Goal: Information Seeking & Learning: Check status

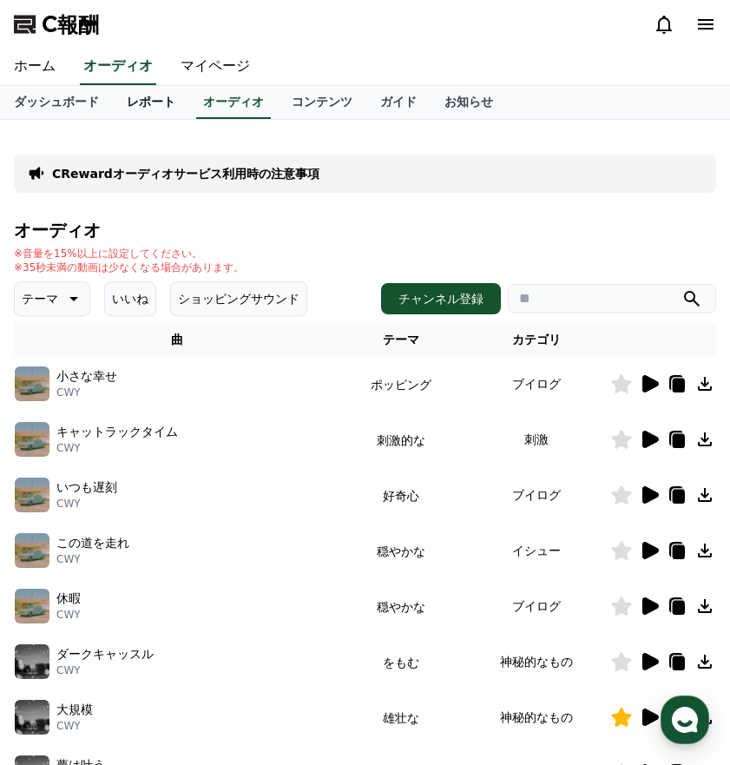
click at [167, 103] on font "レポート" at bounding box center [151, 102] width 49 height 14
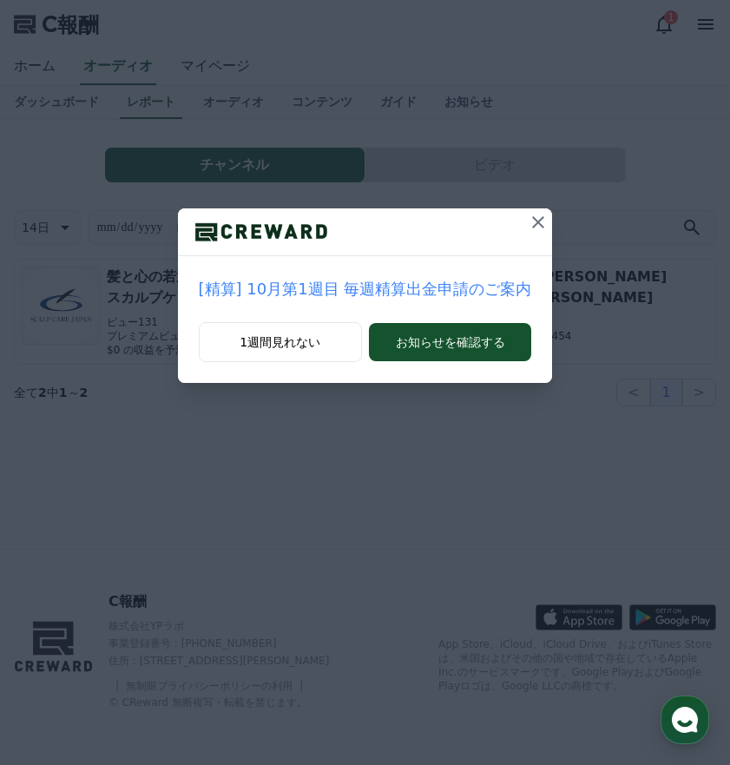
click at [539, 212] on icon at bounding box center [538, 222] width 21 height 21
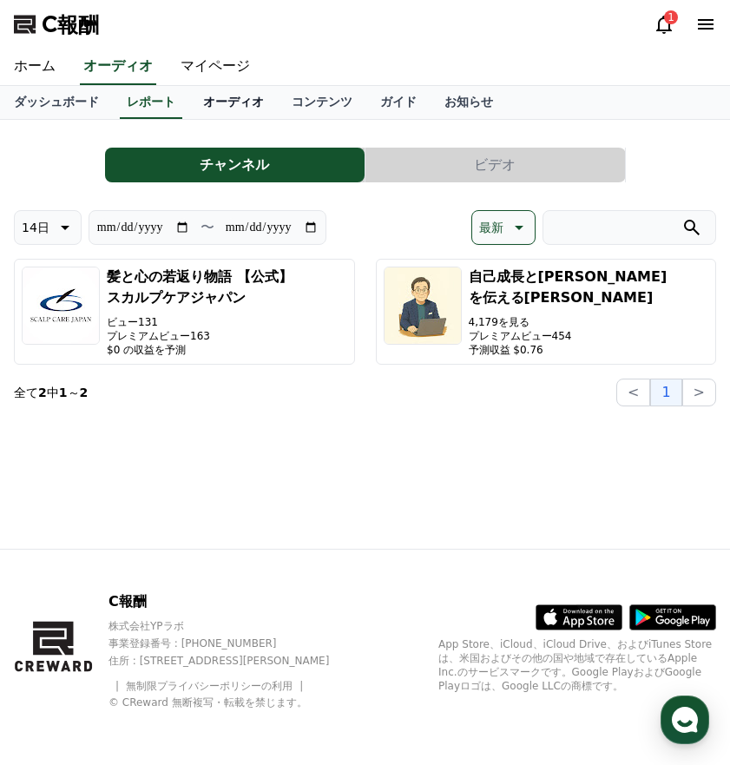
click at [244, 98] on font "オーディオ" at bounding box center [233, 102] width 61 height 14
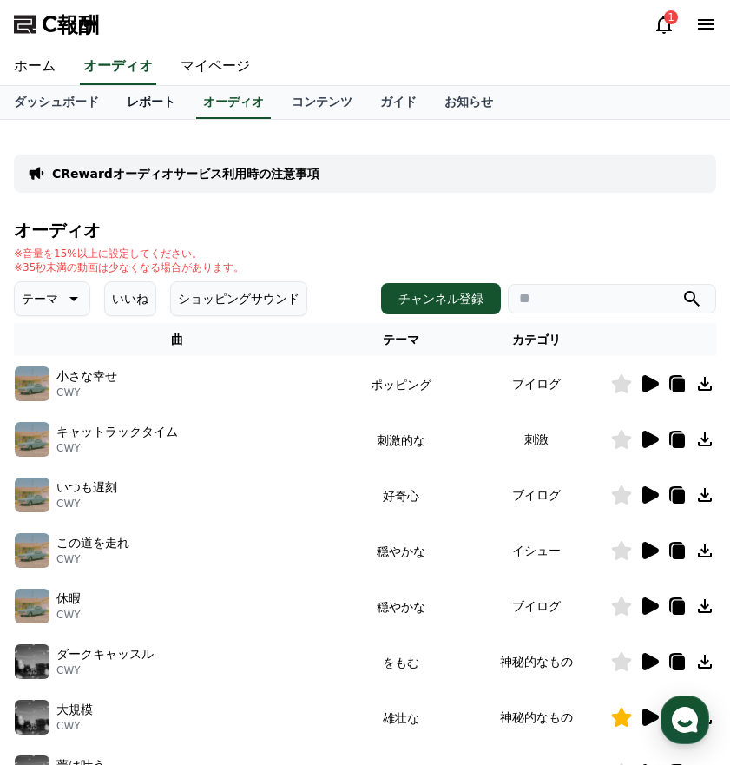
click at [158, 99] on font "レポート" at bounding box center [151, 102] width 49 height 14
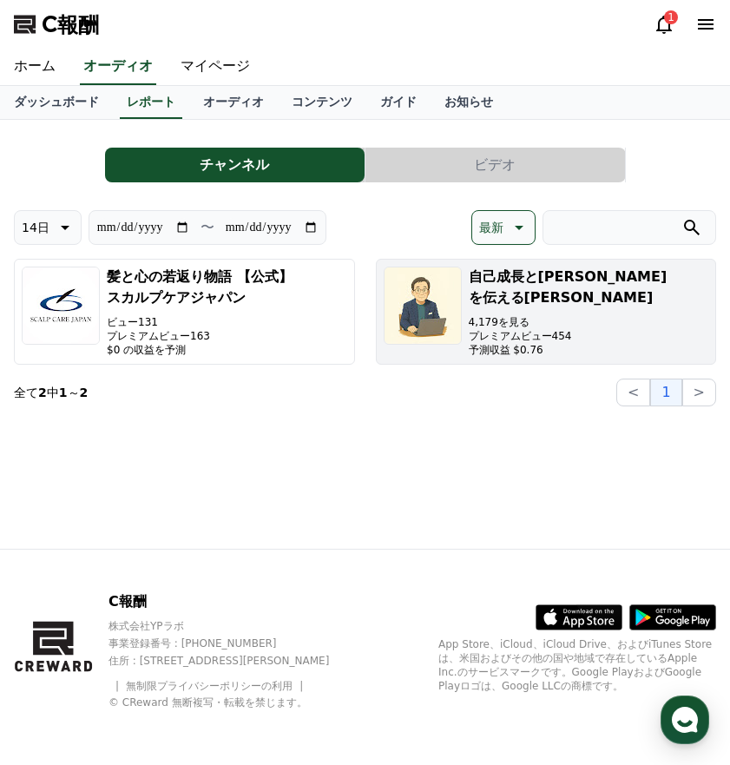
click at [549, 330] on font "プレミアムビュー454" at bounding box center [520, 336] width 103 height 12
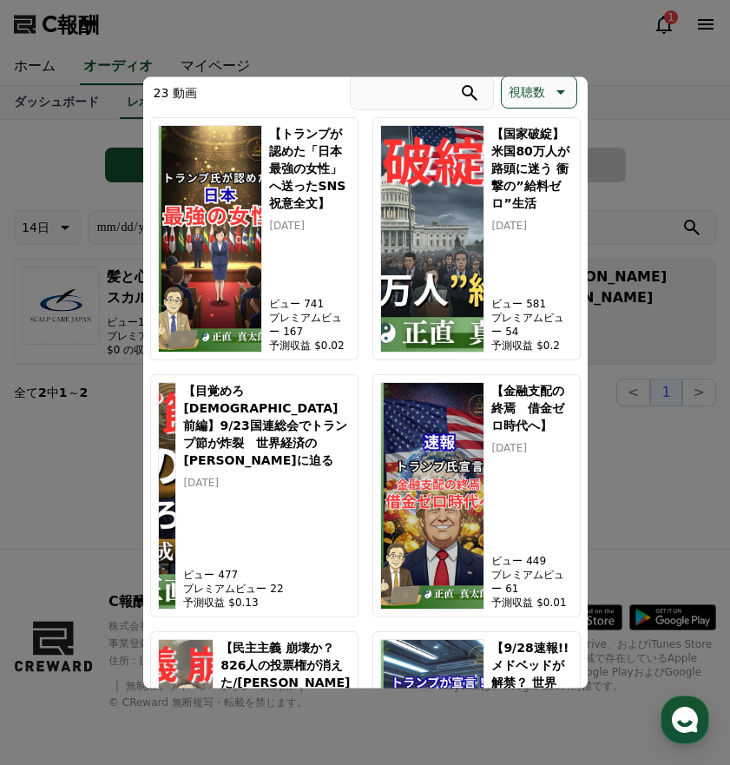
scroll to position [476, 0]
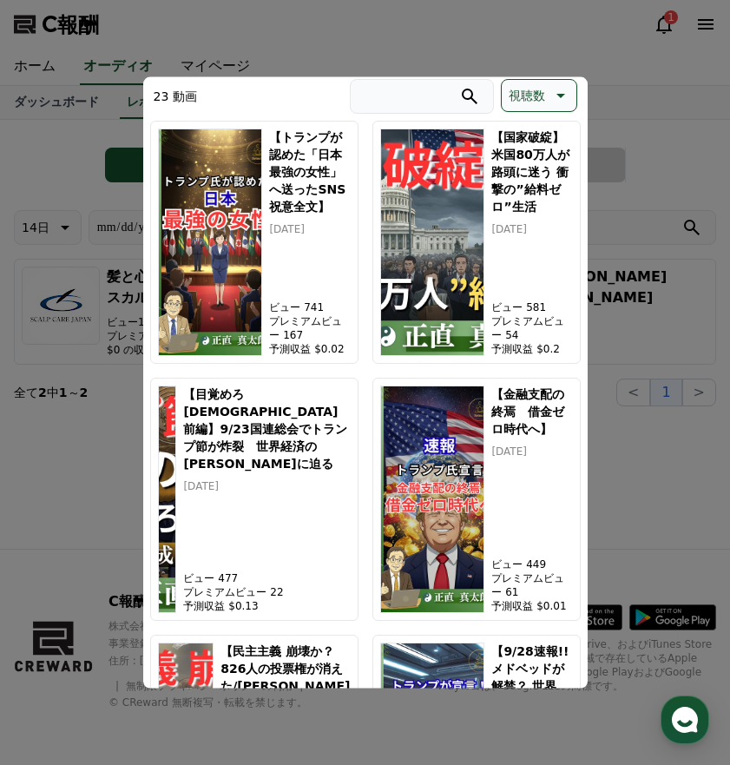
click at [564, 48] on button "モーダルを閉じる" at bounding box center [365, 382] width 730 height 765
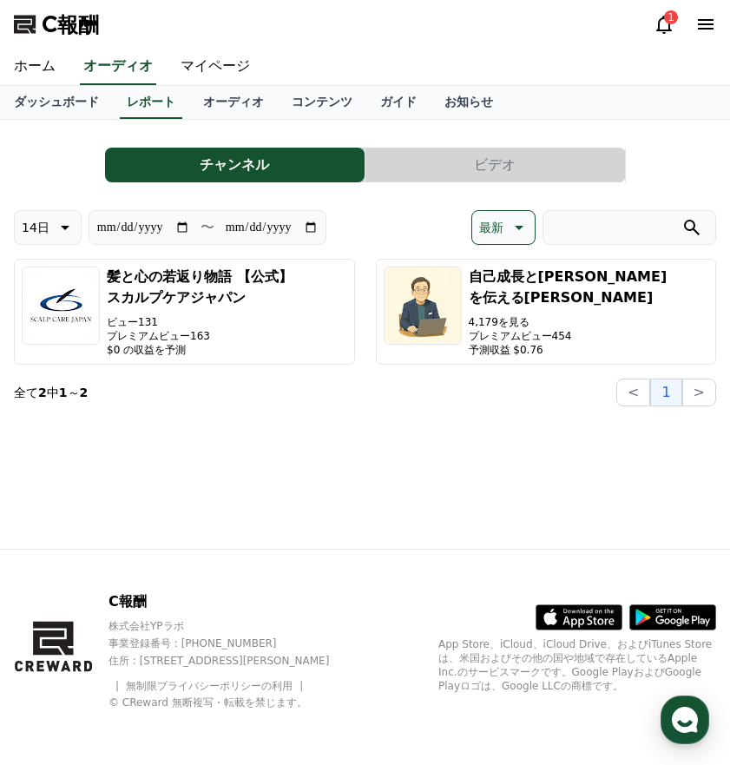
click at [661, 27] on icon at bounding box center [664, 24] width 21 height 21
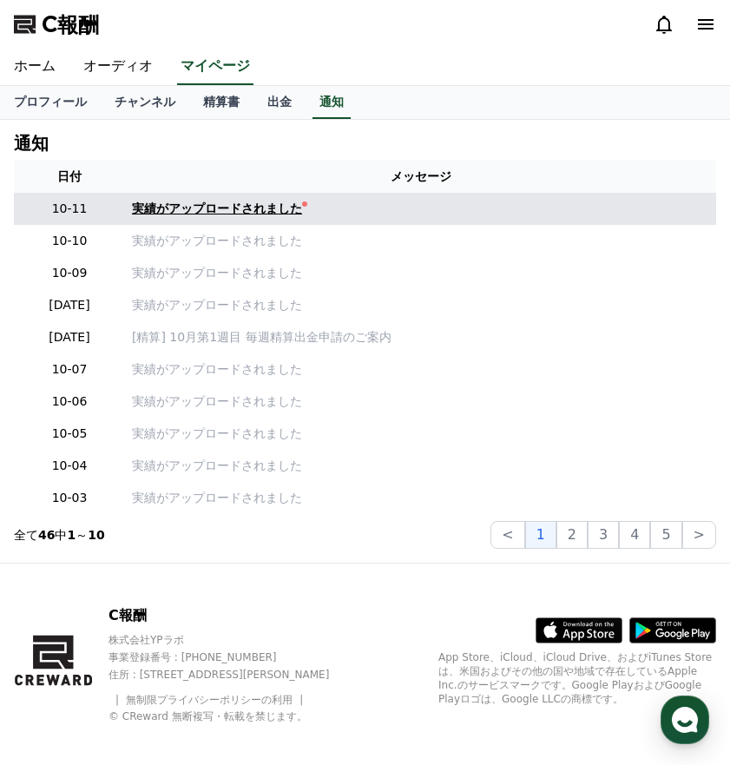
click at [280, 204] on font "実績がアップロードされました" at bounding box center [217, 208] width 170 height 14
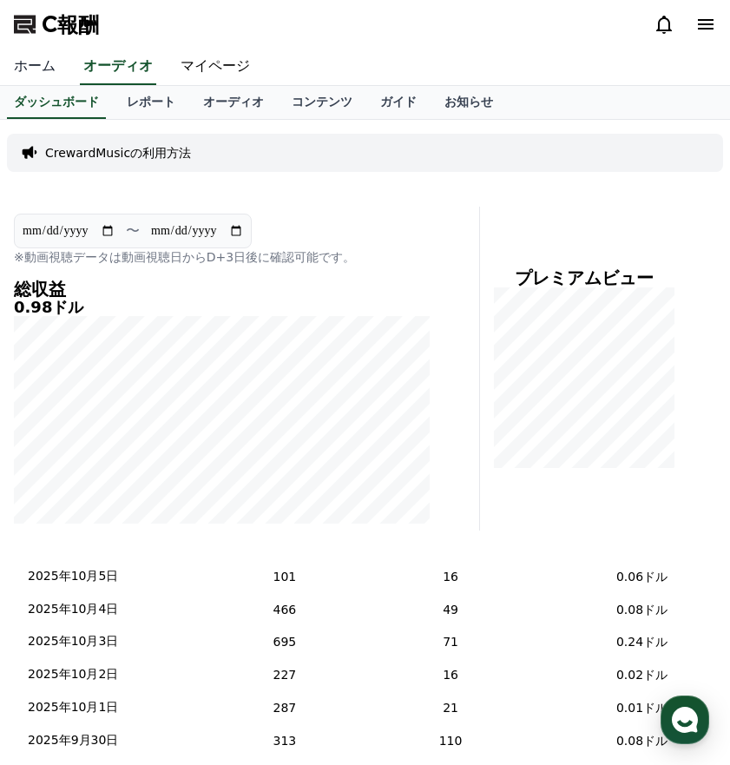
click at [41, 69] on font "ホーム" at bounding box center [35, 65] width 42 height 16
